Goal: Information Seeking & Learning: Learn about a topic

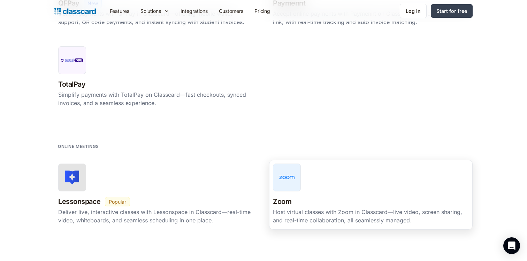
scroll to position [709, 0]
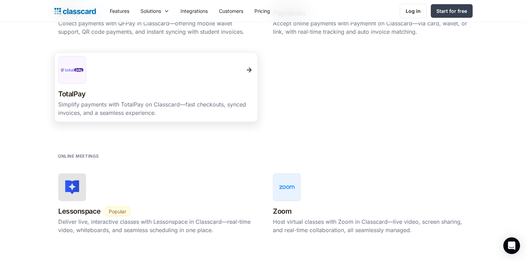
click at [178, 85] on link "TotalPay New Beta Popular Simplify payments with TotalPay on Classcard—fast che…" at bounding box center [155, 87] width 203 height 70
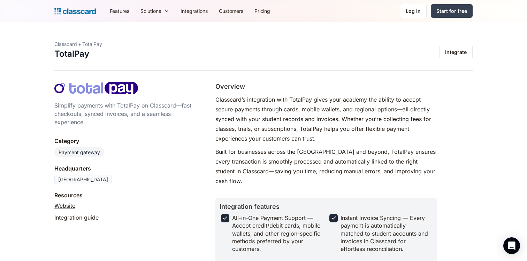
click at [195, 2] on div "Features Resources Blog The latest industry news, updates and info. Customer st…" at bounding box center [263, 11] width 527 height 22
click at [195, 7] on link "Integrations" at bounding box center [194, 11] width 38 height 16
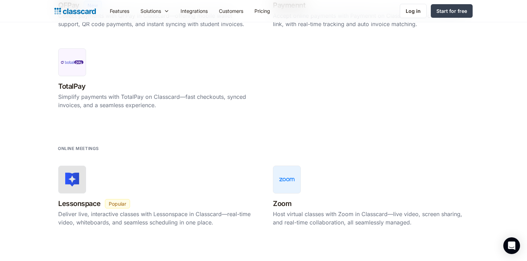
scroll to position [716, 0]
click at [175, 89] on div "TotalPay New Beta Popular" at bounding box center [156, 87] width 196 height 12
